Goal: Task Accomplishment & Management: Complete application form

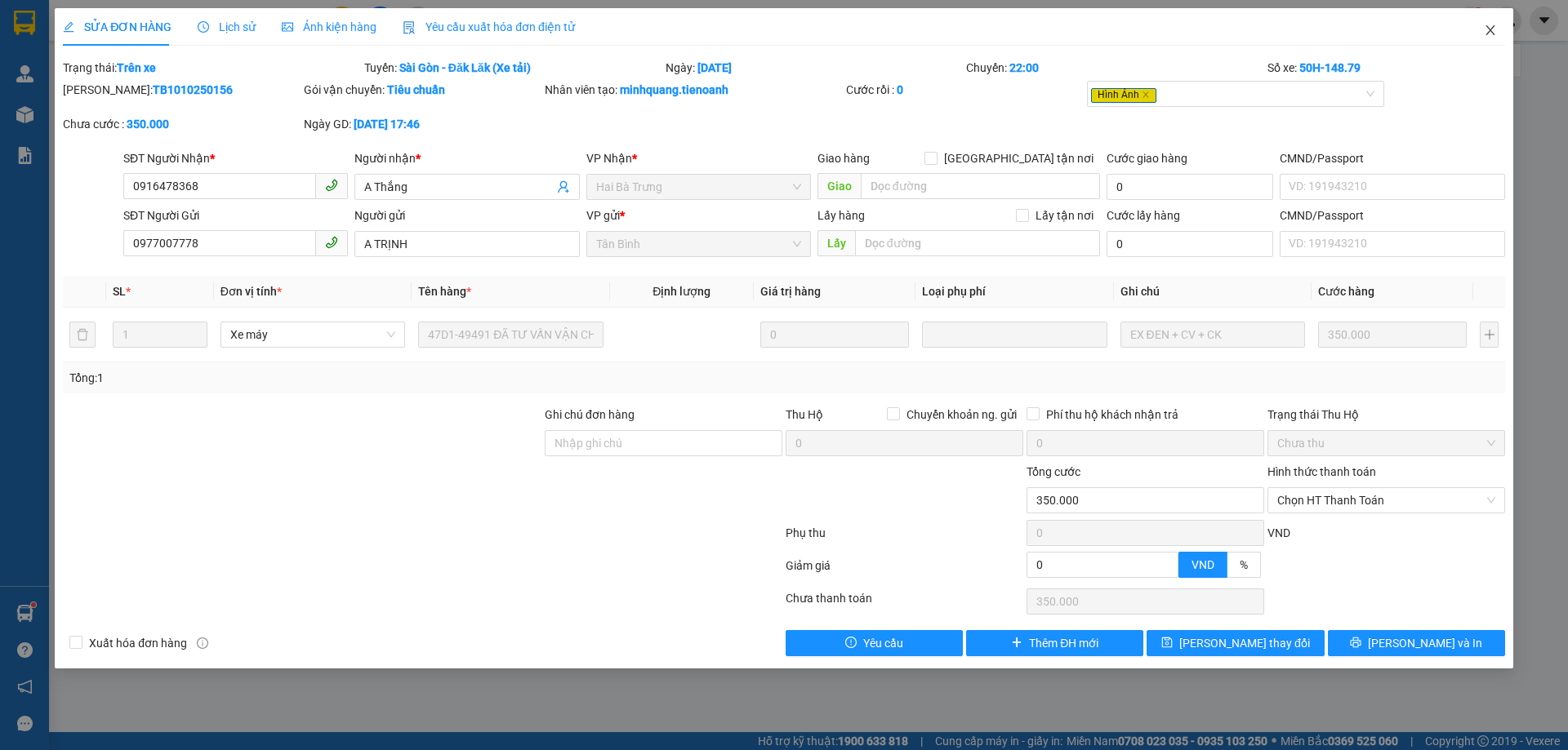
drag, startPoint x: 1491, startPoint y: 36, endPoint x: 353, endPoint y: 34, distance: 1138.0
click at [1490, 36] on icon "close" at bounding box center [1490, 31] width 13 height 13
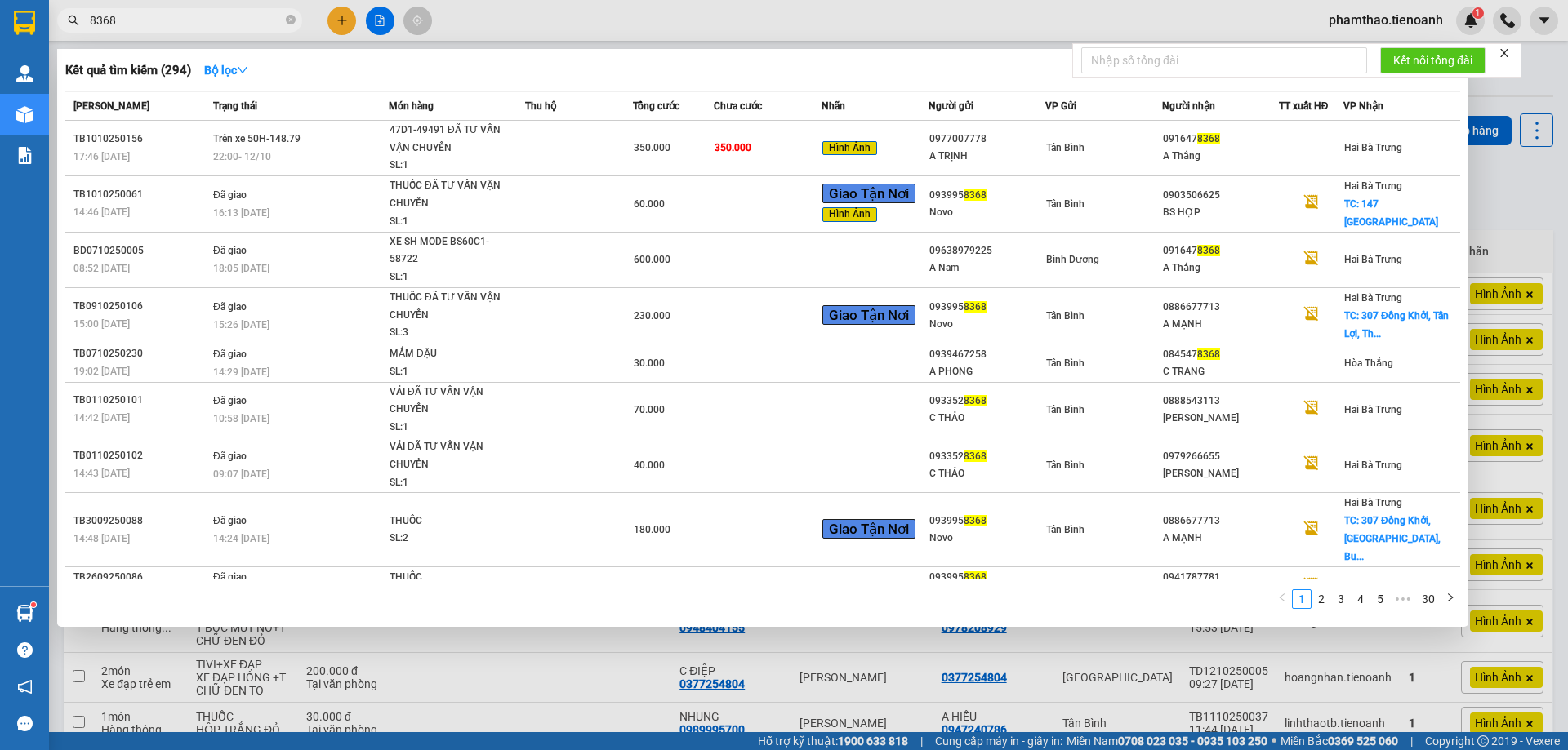
click at [285, 22] on span "8368" at bounding box center [180, 21] width 245 height 25
click at [235, 29] on span "8368" at bounding box center [180, 21] width 245 height 25
click at [288, 17] on icon "close-circle" at bounding box center [291, 20] width 10 height 10
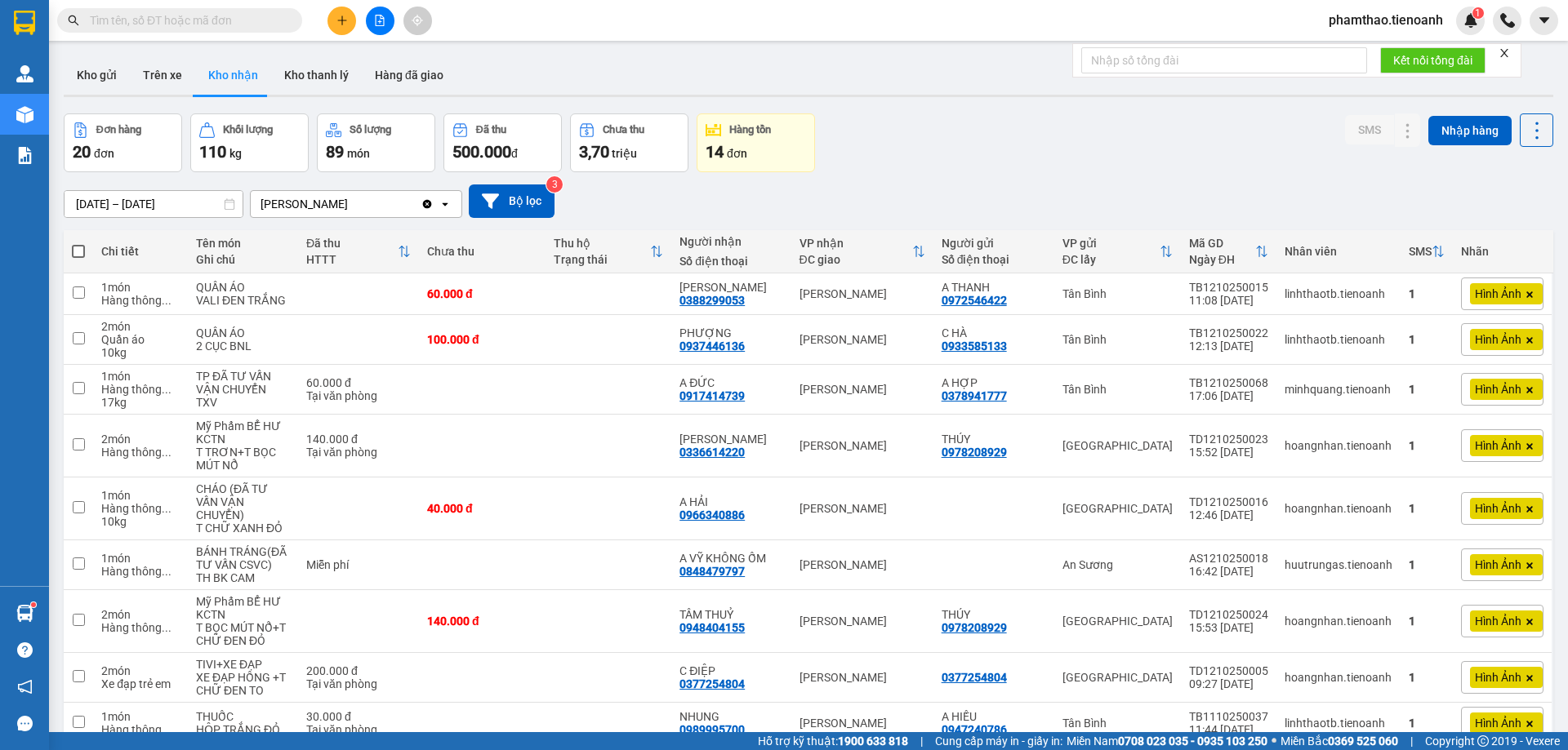
click at [220, 33] on div "Kết quả tìm kiếm ( 294 ) Bộ lọc Mã ĐH Trạng thái Món hàng Thu hộ Tổng cước Chưa…" at bounding box center [159, 21] width 318 height 28
click at [236, 18] on input "text" at bounding box center [186, 21] width 193 height 18
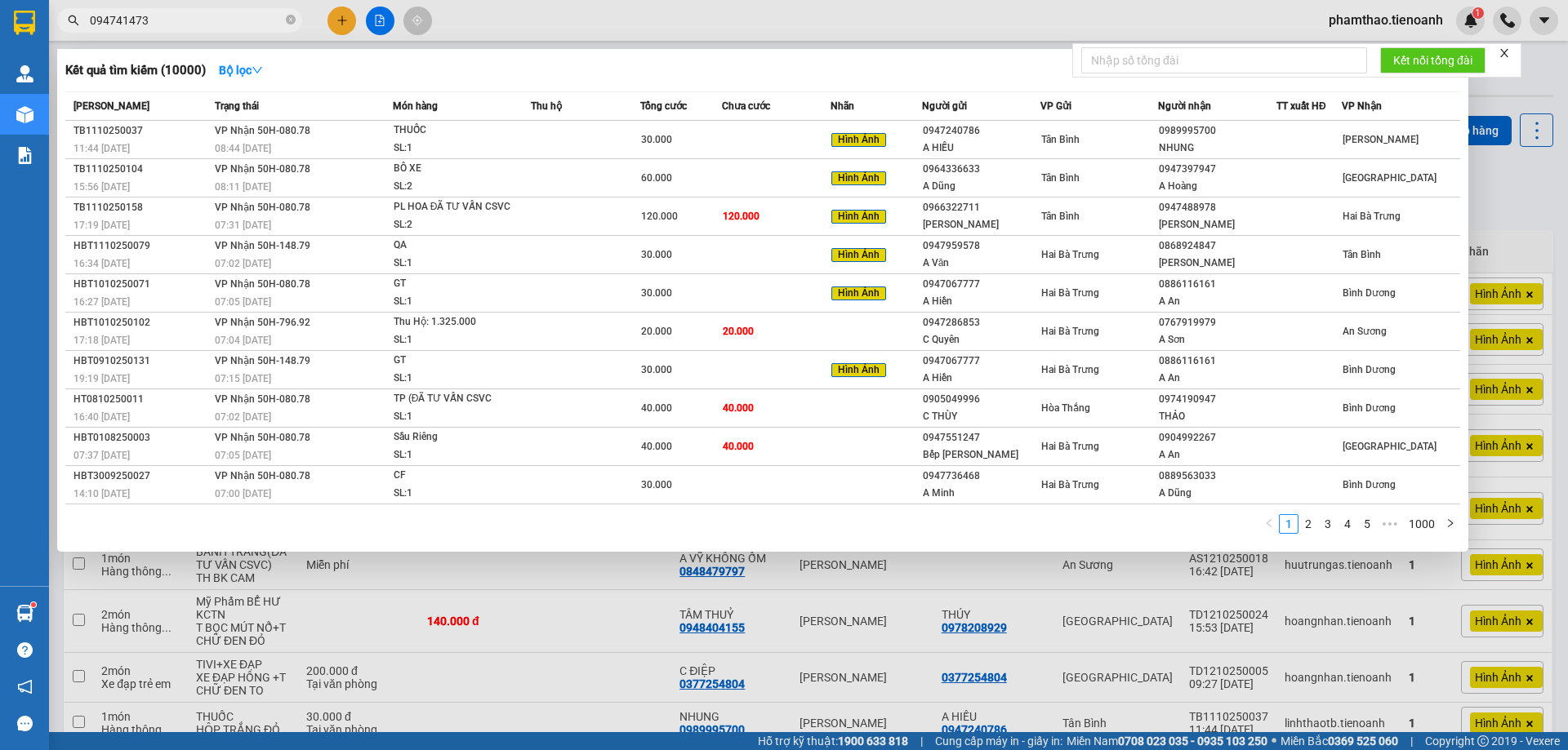
type input "0947414739"
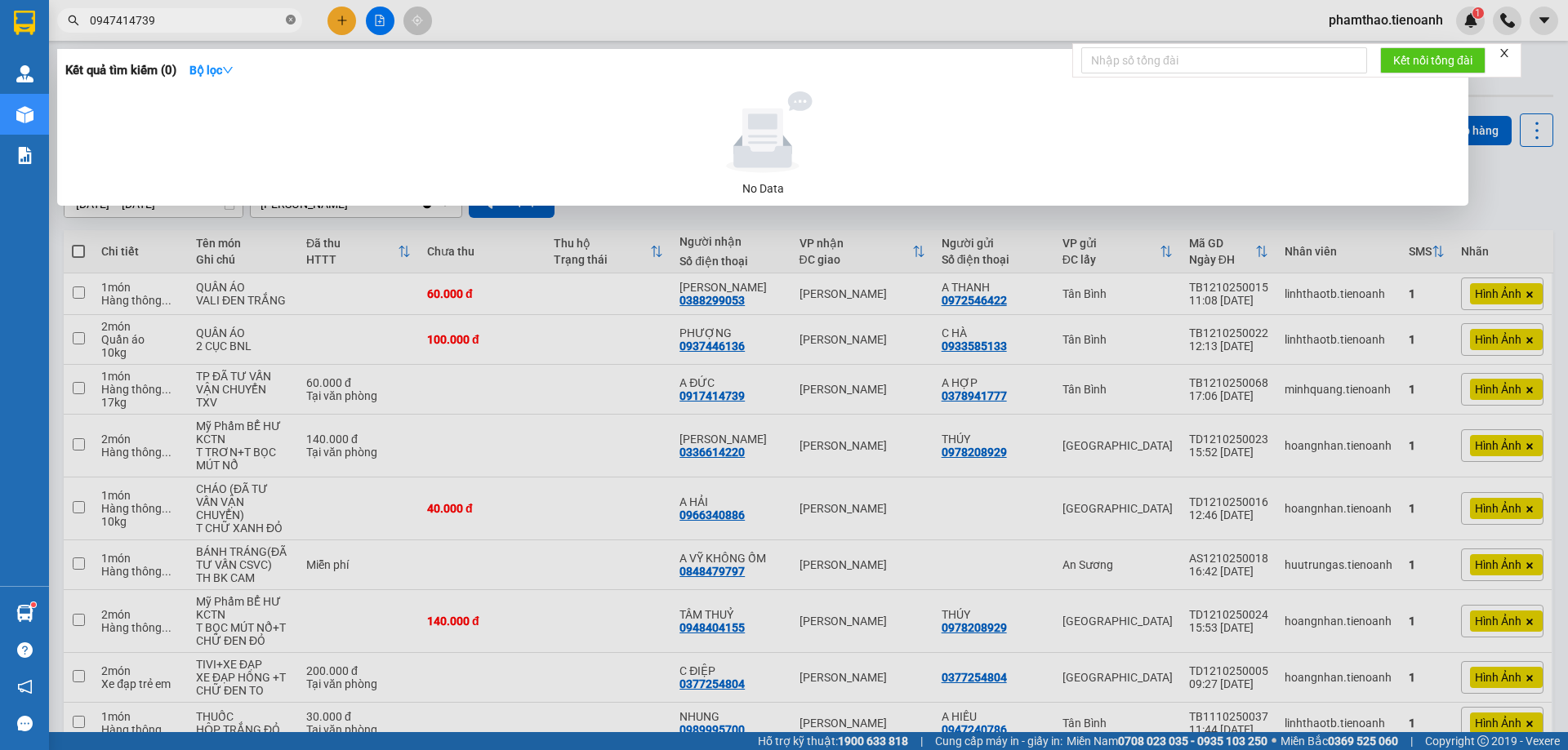
click at [293, 20] on icon "close-circle" at bounding box center [291, 20] width 10 height 10
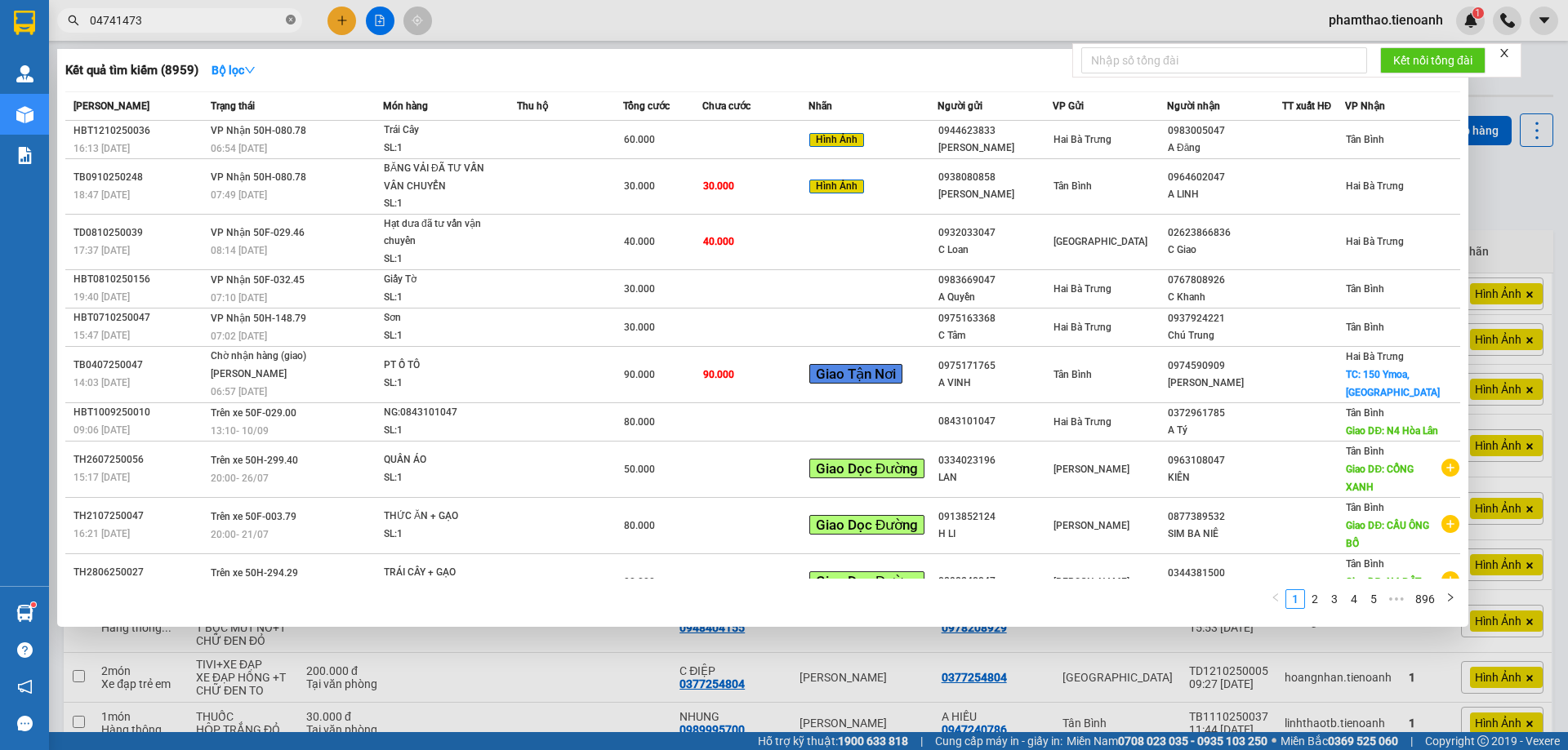
type input "047414739"
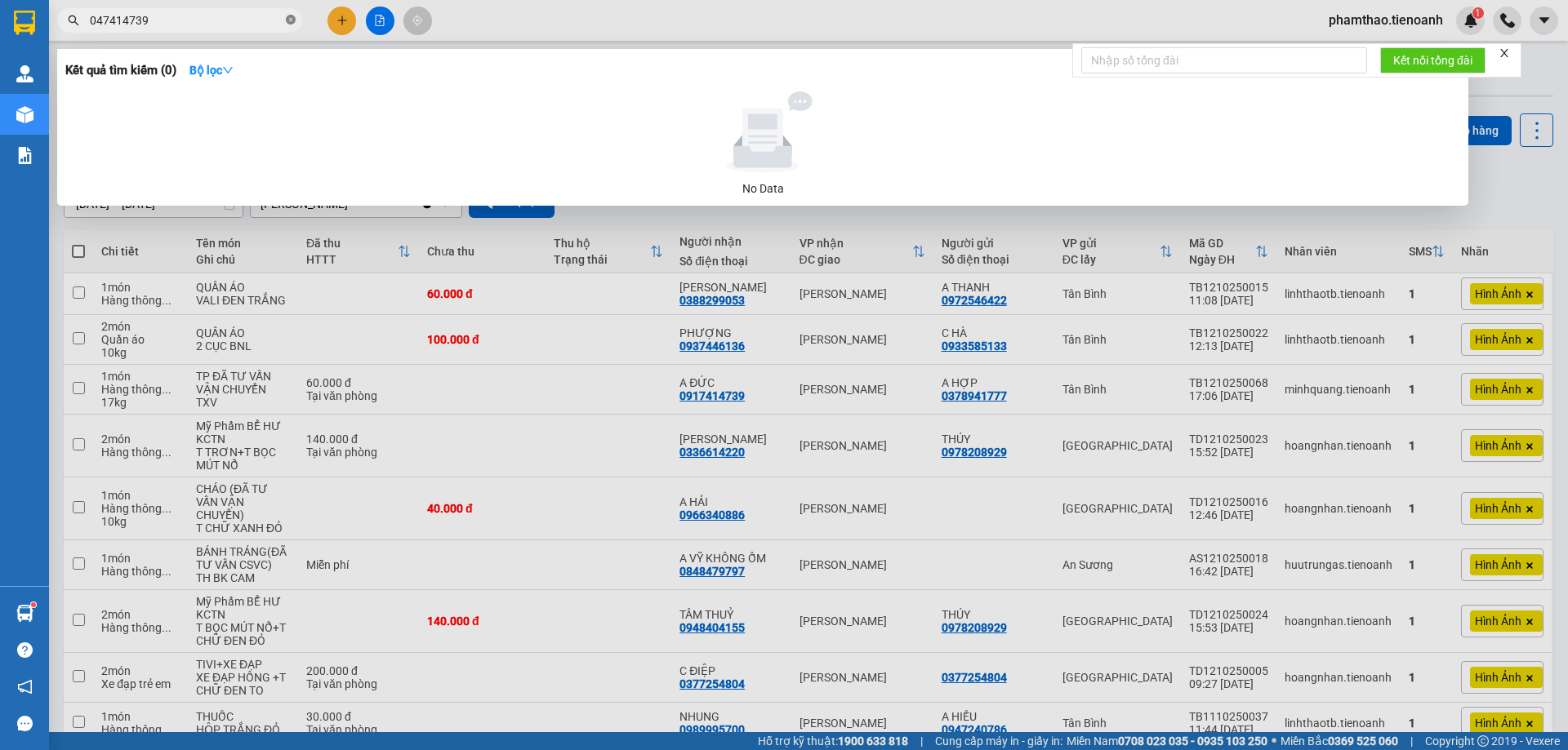
click at [295, 20] on icon "close-circle" at bounding box center [291, 20] width 10 height 10
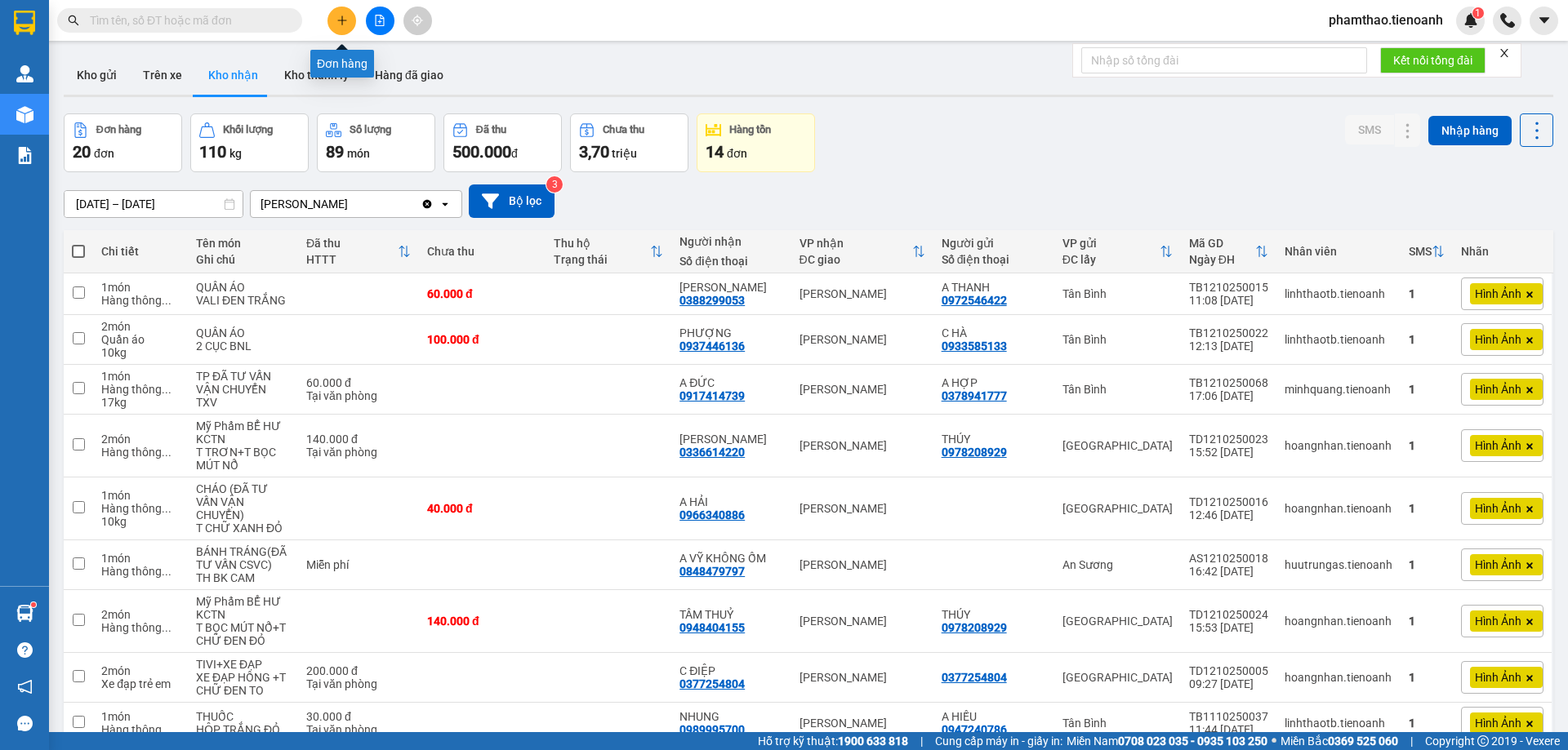
click at [340, 22] on icon "plus" at bounding box center [342, 21] width 12 height 12
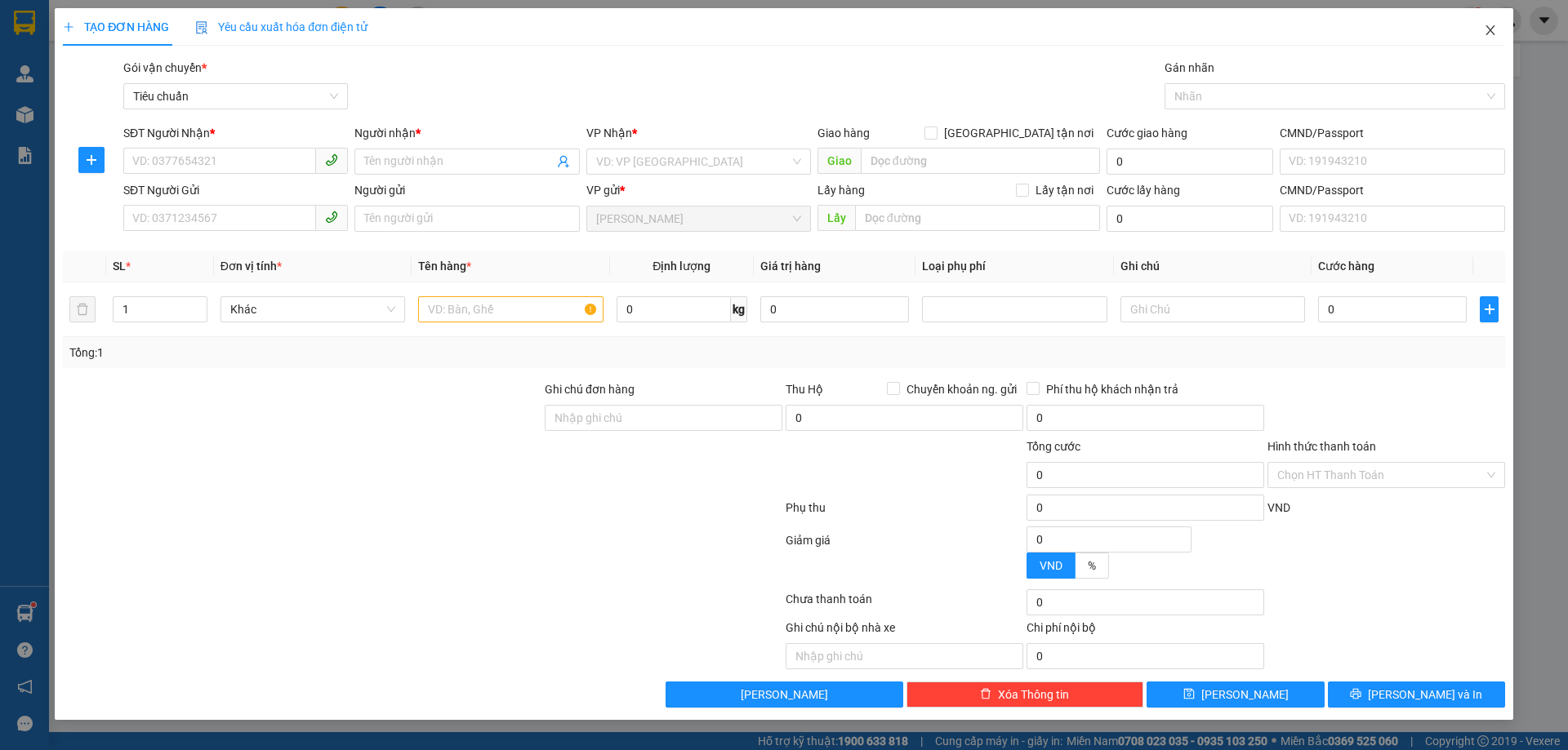
click at [1489, 31] on icon "close" at bounding box center [1489, 31] width 9 height 10
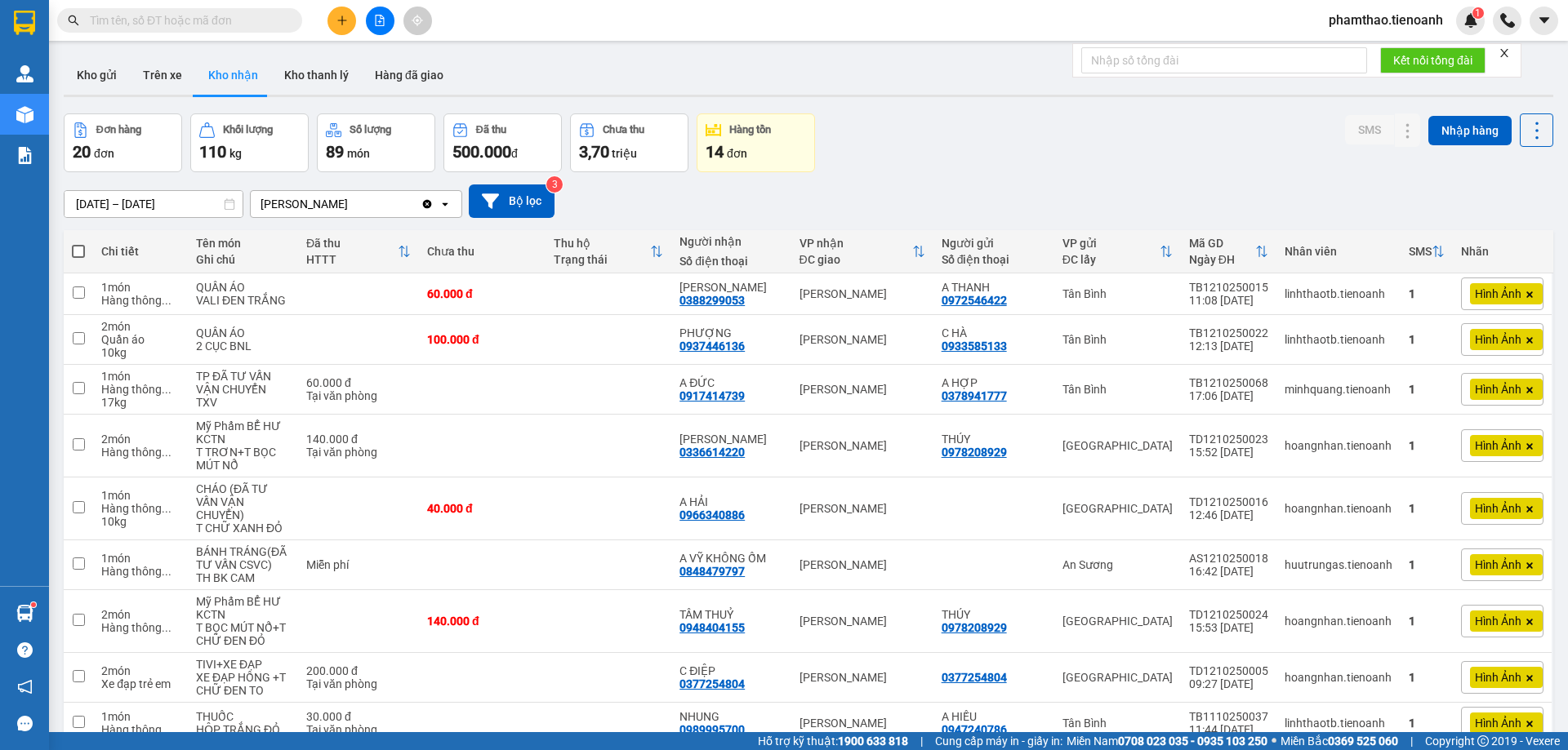
click at [279, 24] on input "text" at bounding box center [186, 21] width 193 height 18
type input "0"
click at [336, 23] on icon "plus" at bounding box center [342, 21] width 12 height 12
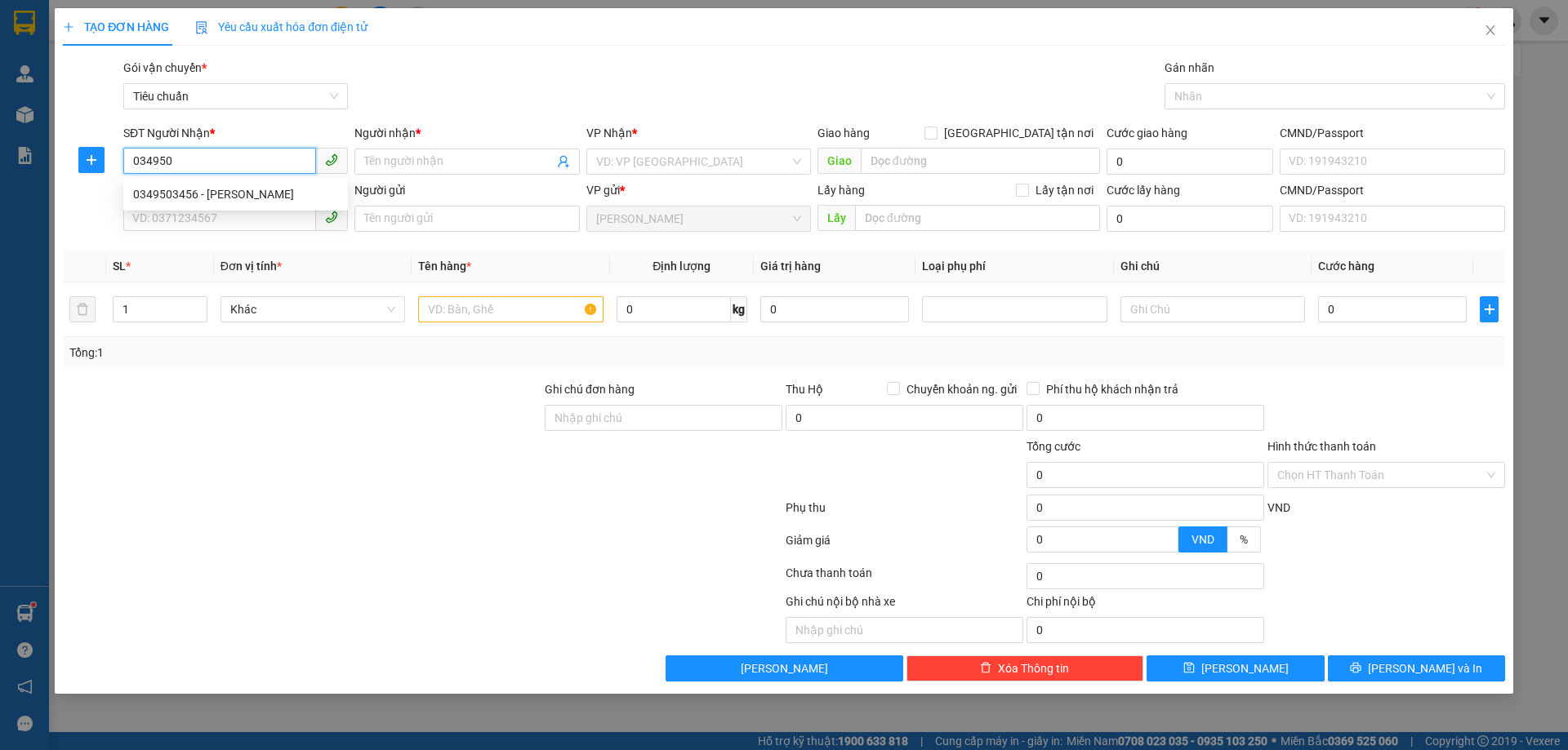
click at [204, 185] on div "0349503456 - [PERSON_NAME]" at bounding box center [235, 195] width 225 height 27
type input "0349503456"
type input "[PERSON_NAME]"
type input "0349503456"
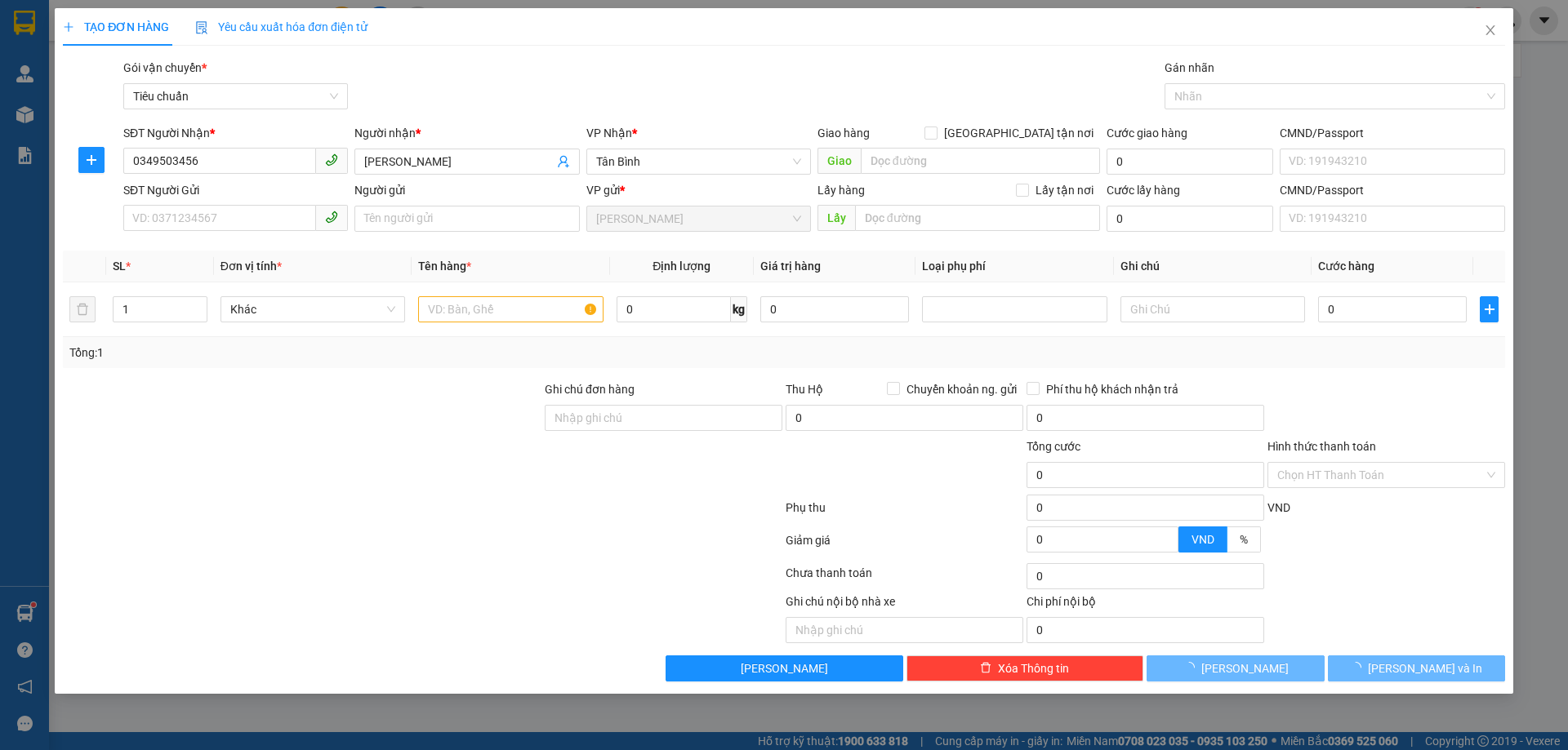
click at [229, 232] on div "SĐT Người Gửi VD: 0371234567" at bounding box center [235, 210] width 225 height 57
type input "40.000"
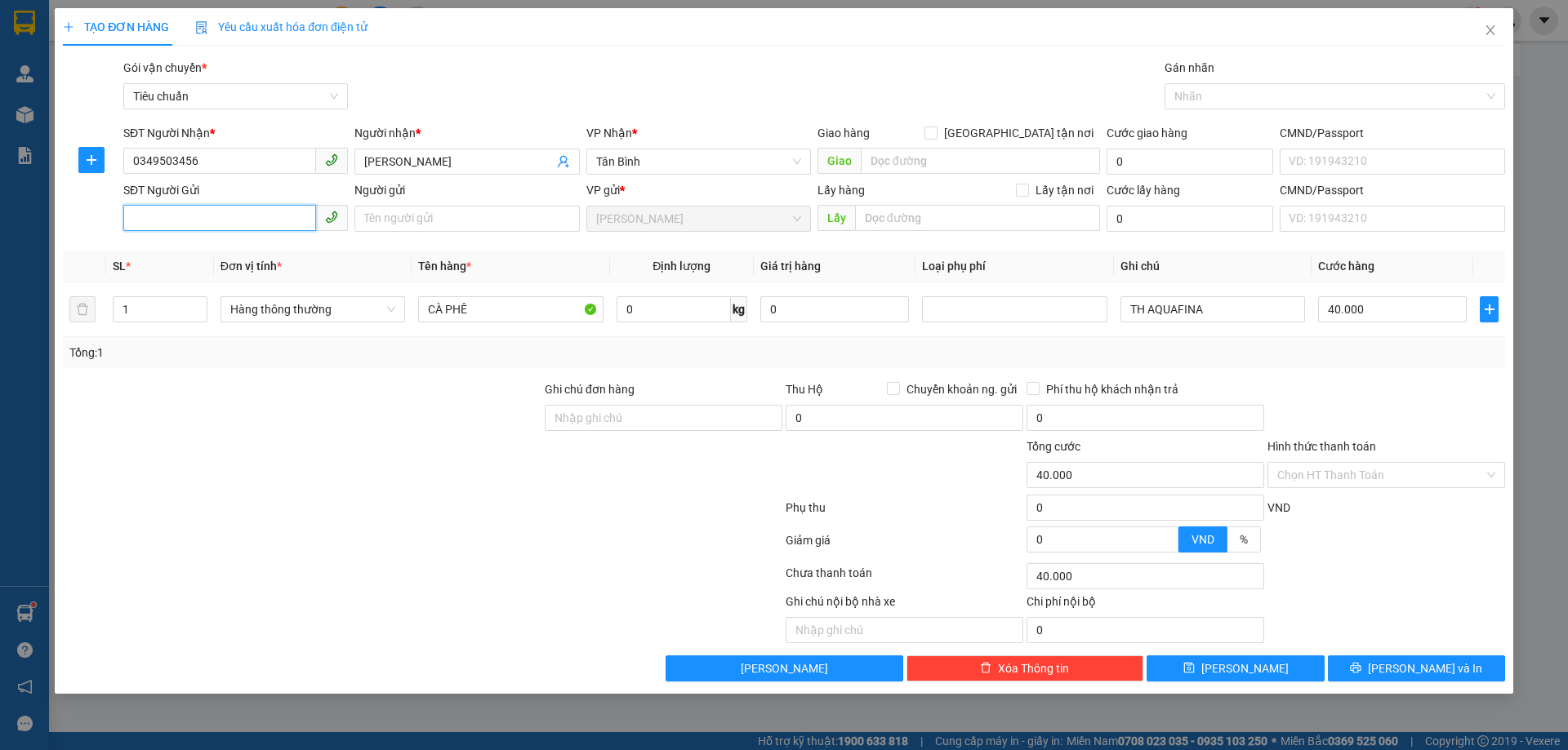
click at [231, 219] on input "SĐT Người Gửi" at bounding box center [220, 218] width 193 height 27
click at [230, 254] on div "0905949099 - O THANH" at bounding box center [235, 252] width 205 height 18
type input "0905949099"
type input "O THANH"
type input "0905949099"
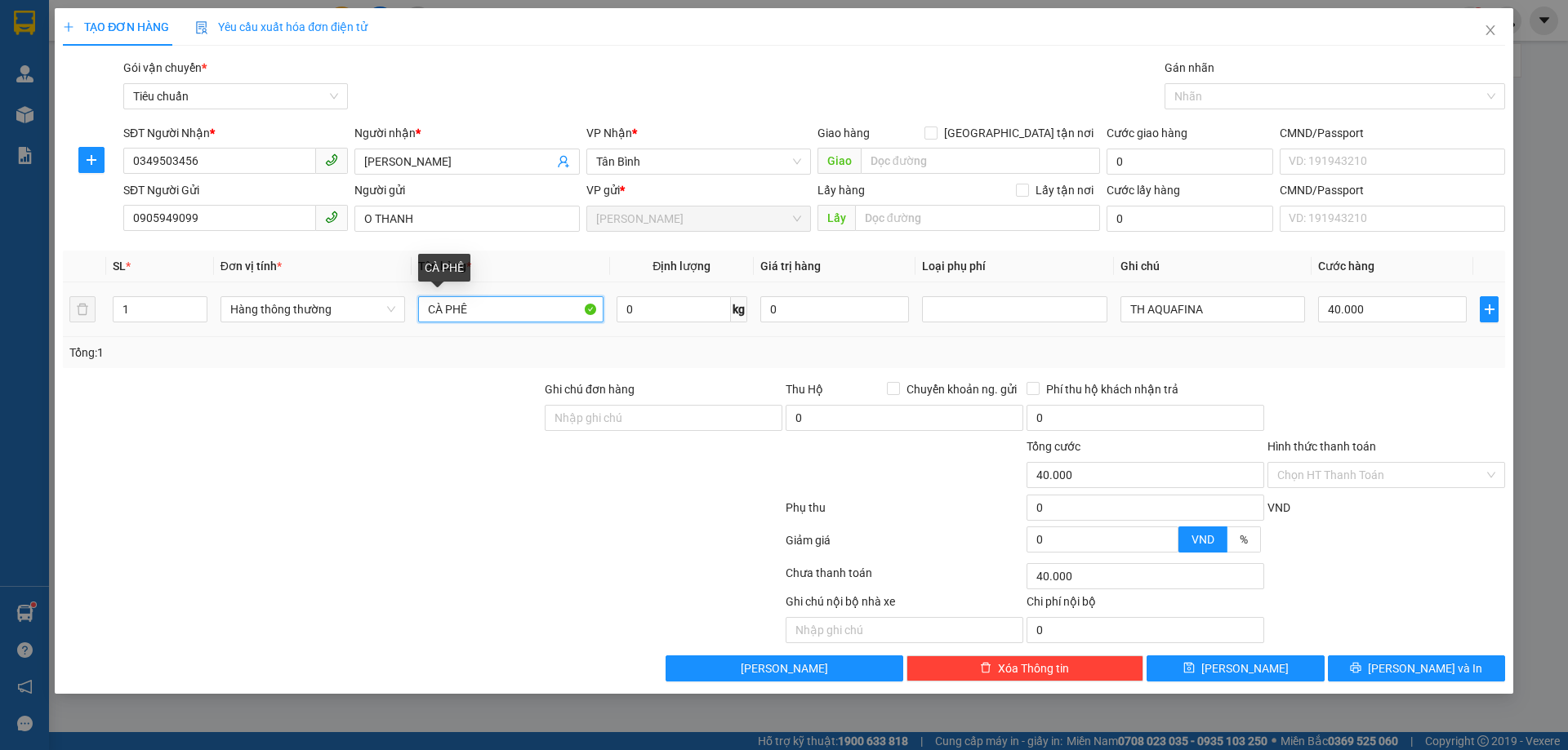
drag, startPoint x: 495, startPoint y: 309, endPoint x: 368, endPoint y: 342, distance: 131.2
click at [368, 342] on div "SL * Đơn vị tính * Tên hàng * Định lượng Giá trị hàng Loại phụ phí Ghi chú Cước…" at bounding box center [784, 309] width 1442 height 118
type input "c"
type input "CF"
click at [661, 304] on input "0" at bounding box center [674, 310] width 114 height 27
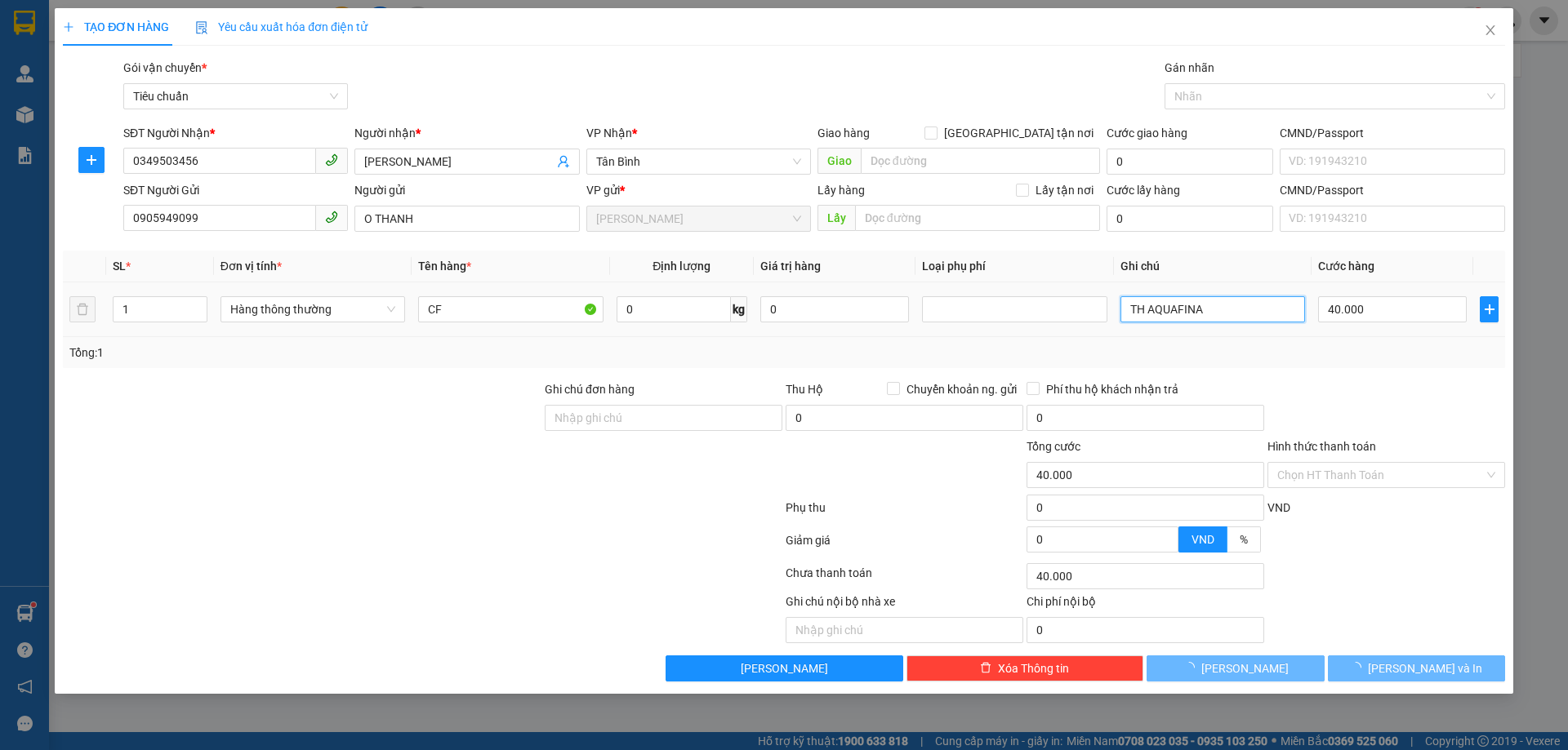
drag, startPoint x: 1254, startPoint y: 317, endPoint x: 870, endPoint y: 346, distance: 385.1
click at [960, 345] on div "SL * Đơn vị tính * Tên hàng * Định lượng Giá trị hàng Loại phụ phí Ghi chú Cước…" at bounding box center [784, 309] width 1442 height 118
type input "0"
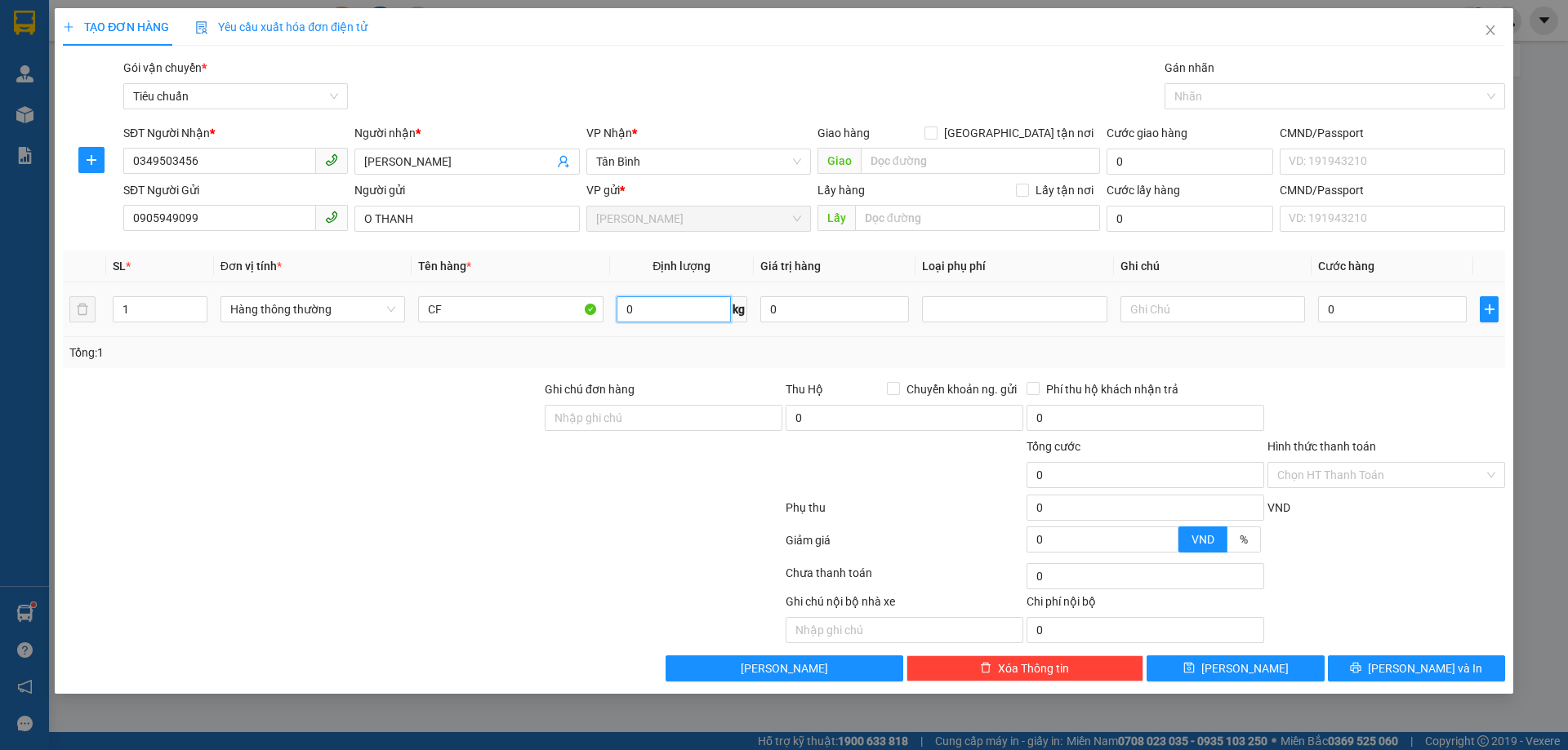
click at [653, 314] on input "0" at bounding box center [674, 310] width 114 height 27
click at [530, 314] on input "CF" at bounding box center [510, 310] width 185 height 27
click at [676, 310] on input "0" at bounding box center [674, 310] width 114 height 27
type input "14"
click at [511, 472] on div at bounding box center [302, 466] width 482 height 57
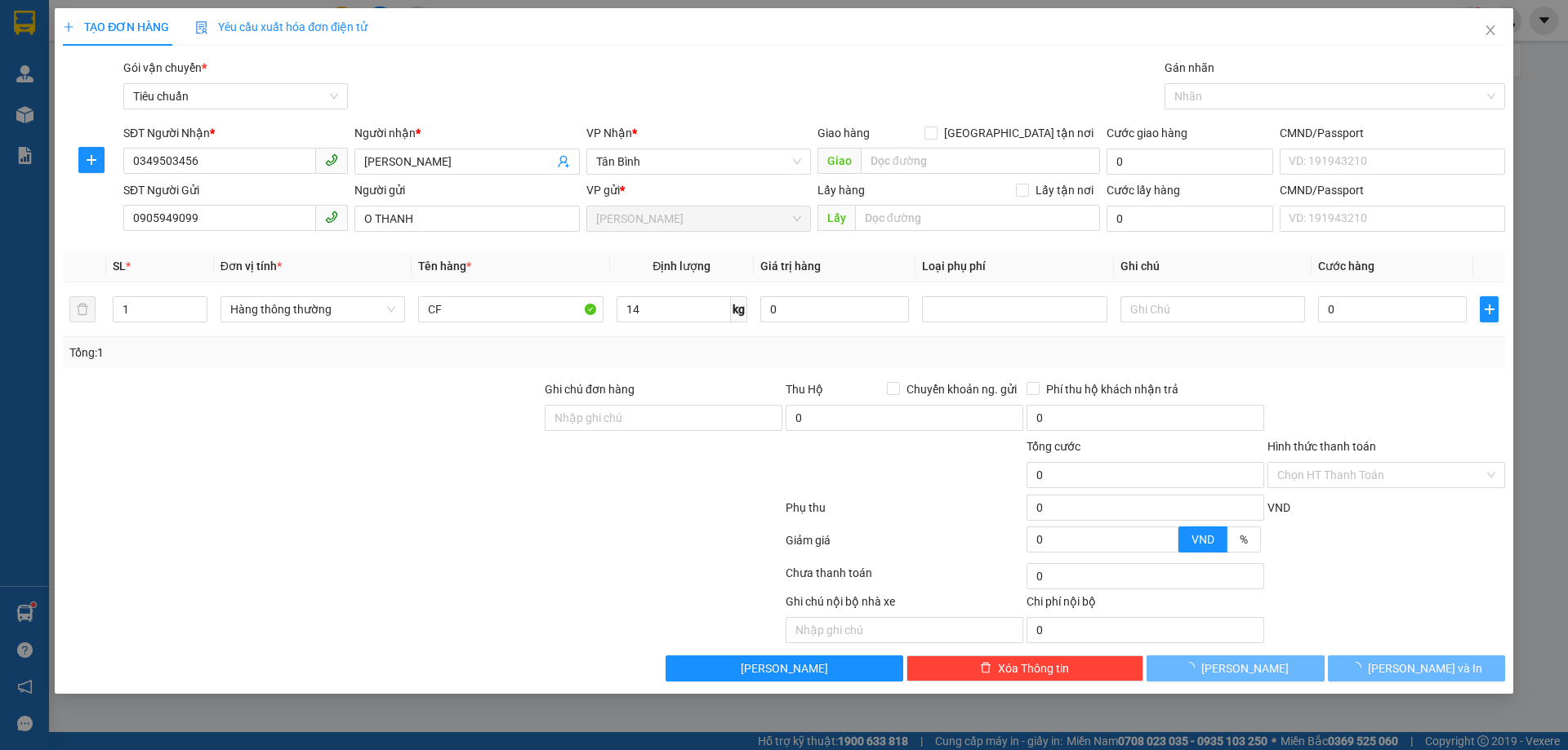
type input "50.000"
click at [1413, 403] on div at bounding box center [1386, 409] width 241 height 57
click at [1375, 663] on button "[PERSON_NAME] và In" at bounding box center [1416, 669] width 177 height 27
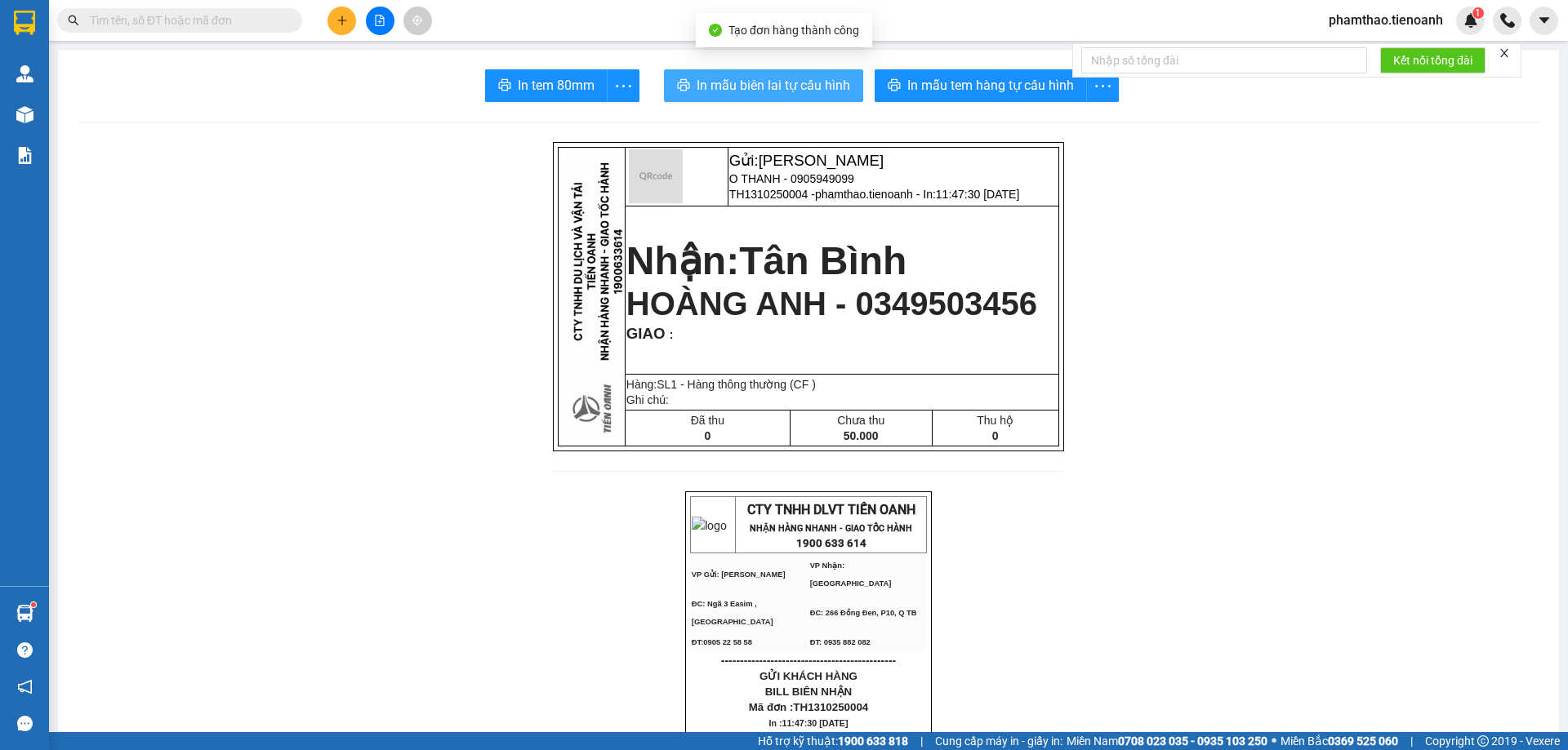
click at [830, 80] on span "In mẫu biên lai tự cấu hình" at bounding box center [772, 85] width 153 height 21
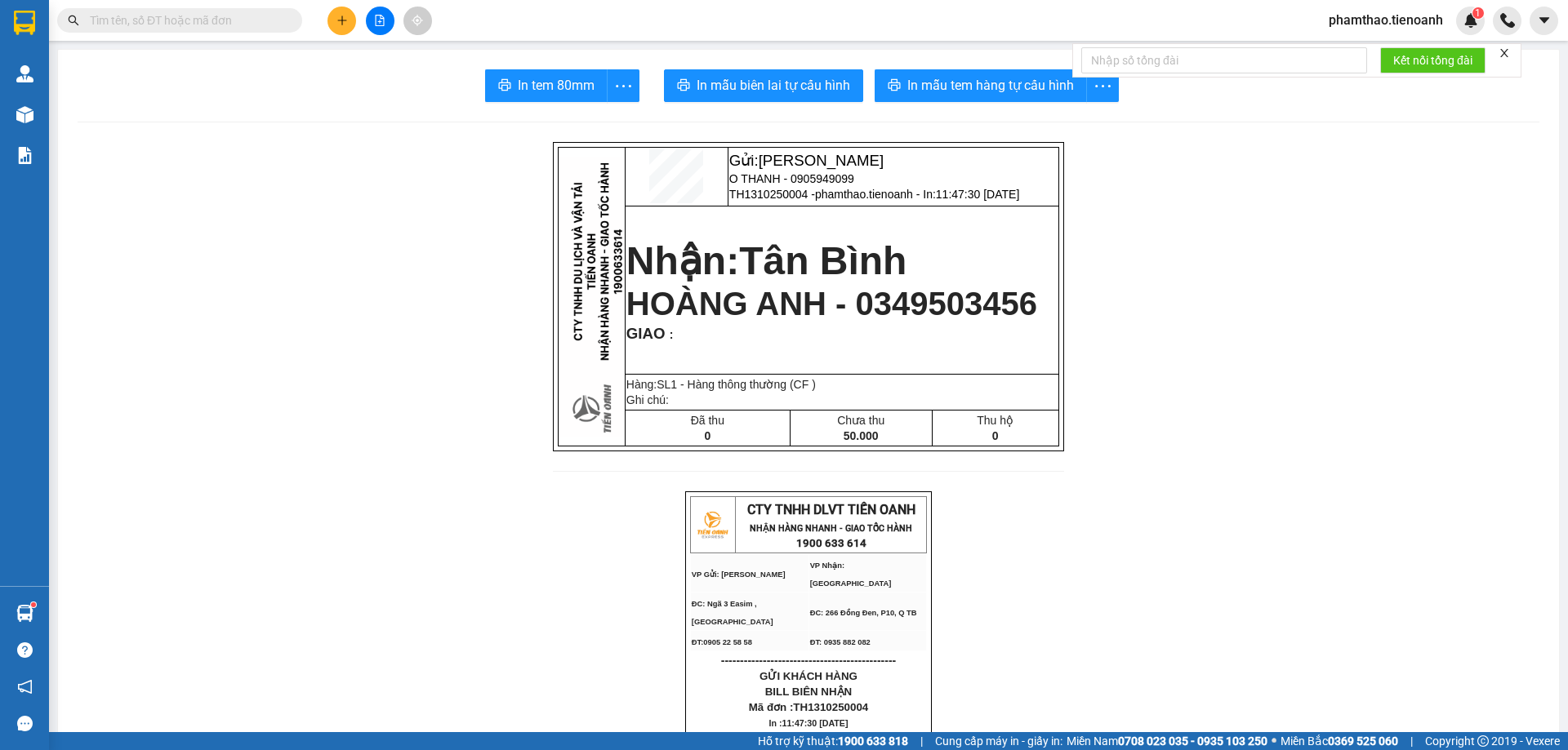
drag, startPoint x: 795, startPoint y: 58, endPoint x: 789, endPoint y: 76, distance: 19.0
click at [788, 77] on span "In mẫu biên lai tự cấu hình" at bounding box center [772, 85] width 153 height 21
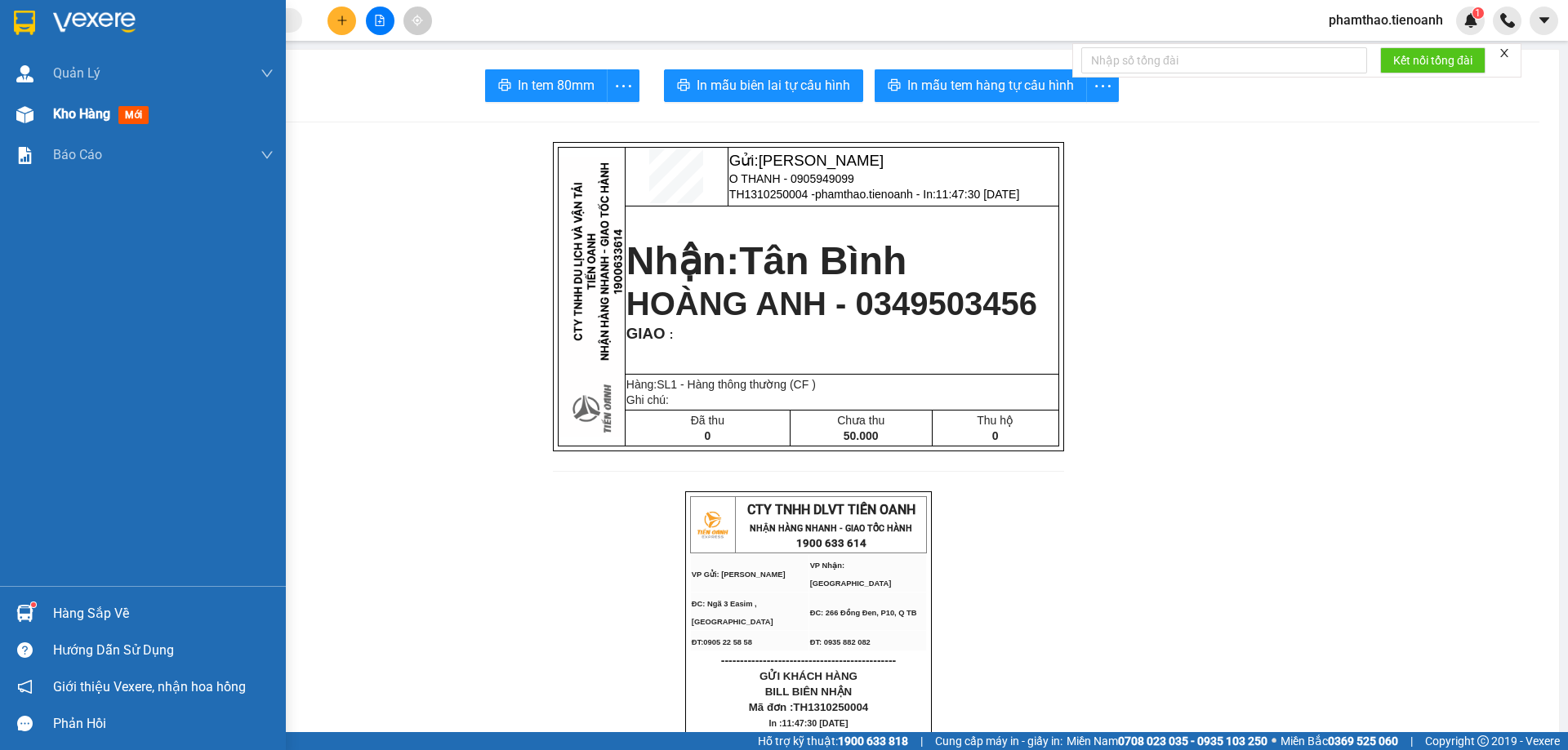
drag, startPoint x: 60, startPoint y: 108, endPoint x: 70, endPoint y: 109, distance: 10.0
click at [60, 109] on span "Kho hàng" at bounding box center [81, 114] width 57 height 16
click at [70, 109] on span "Kho hàng" at bounding box center [81, 114] width 57 height 16
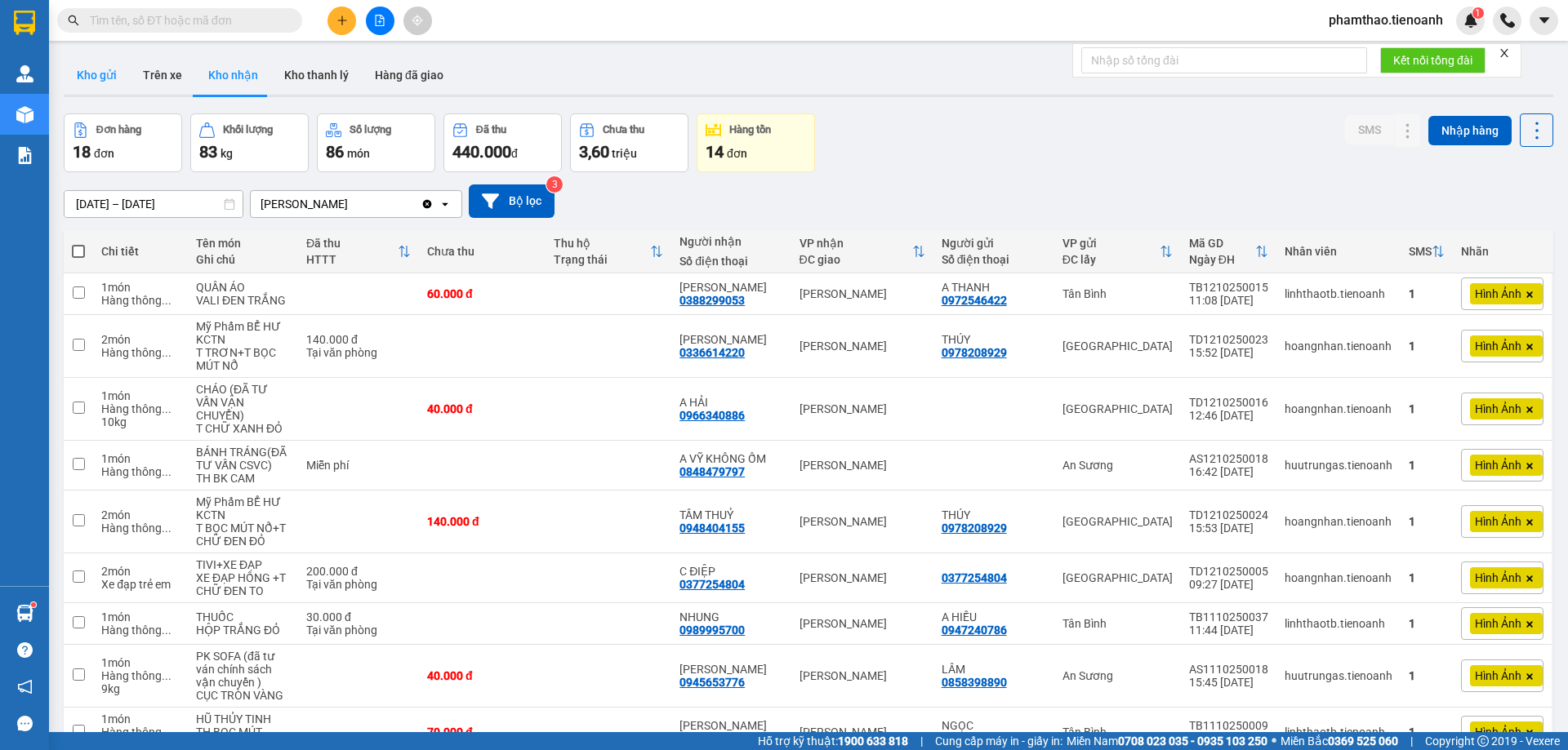
click at [93, 75] on button "Kho gửi" at bounding box center [97, 75] width 66 height 39
